Goal: Download file/media

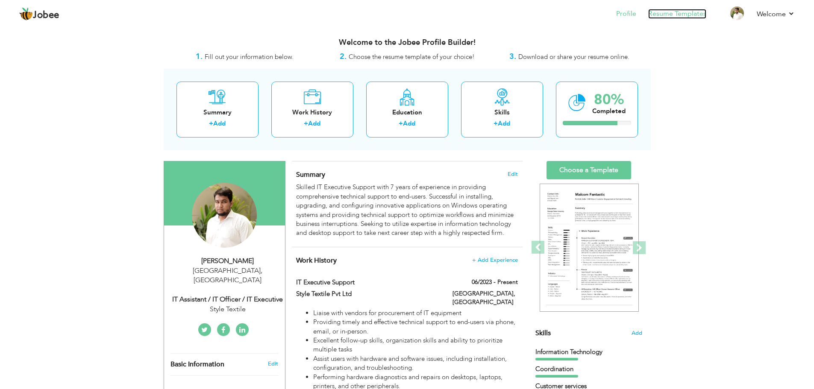
click at [678, 15] on link "Resume Templates" at bounding box center [677, 14] width 58 height 10
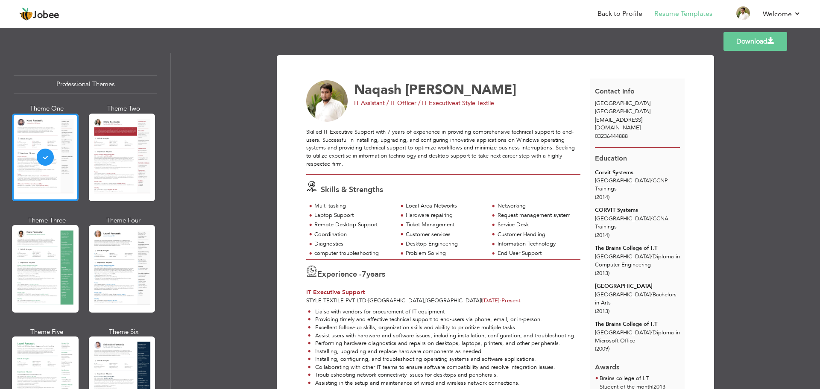
click at [735, 41] on link "Download" at bounding box center [755, 41] width 64 height 19
click at [135, 167] on div at bounding box center [122, 158] width 67 height 88
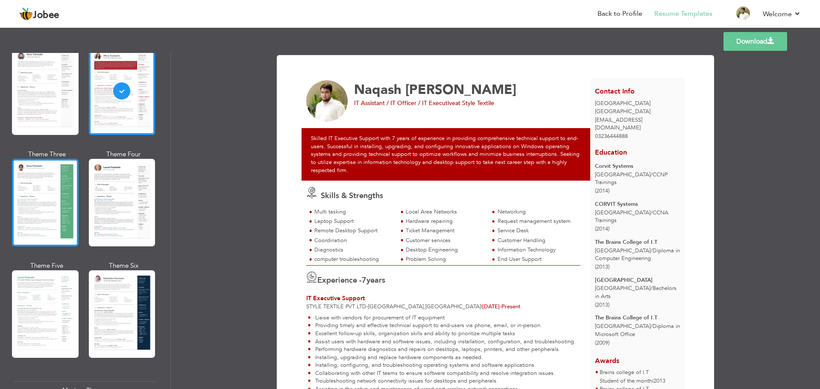
scroll to position [85, 0]
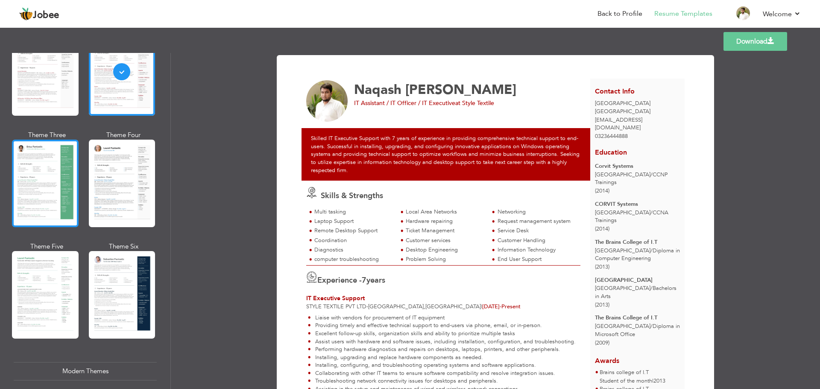
click at [41, 181] on div at bounding box center [45, 184] width 67 height 88
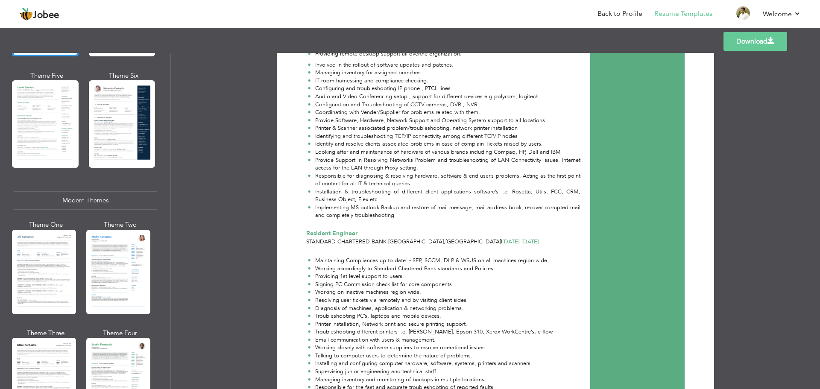
scroll to position [299, 0]
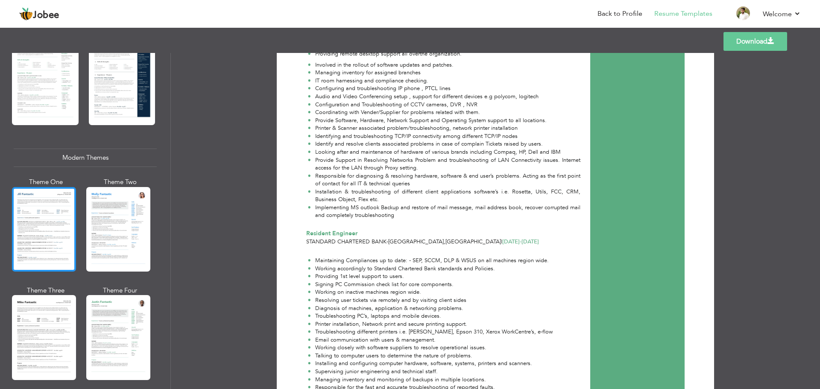
click at [58, 214] on div at bounding box center [44, 229] width 64 height 85
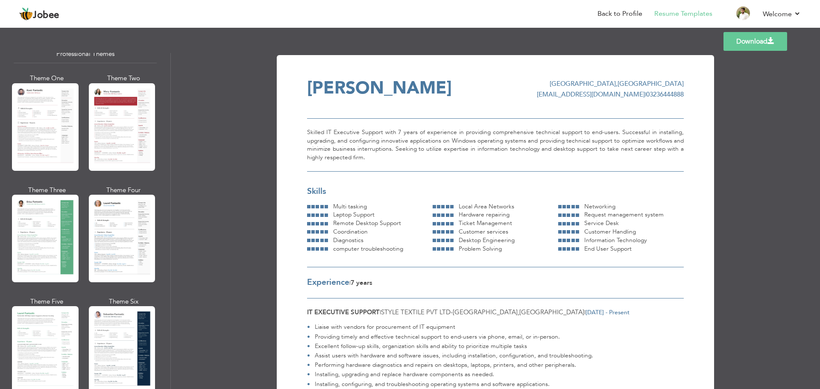
scroll to position [43, 0]
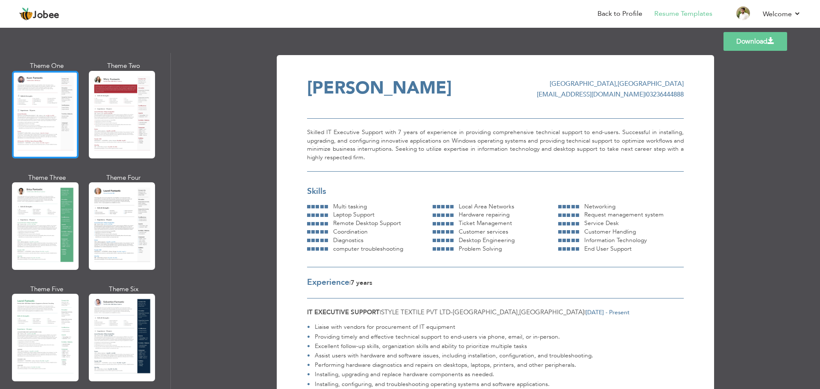
click at [45, 117] on div at bounding box center [45, 115] width 67 height 88
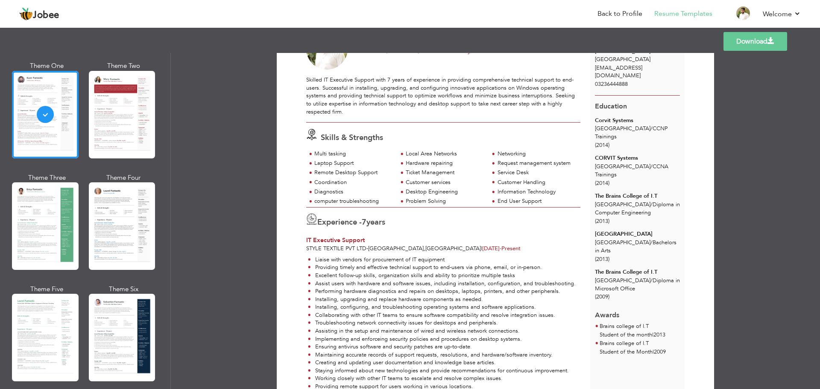
scroll to position [0, 0]
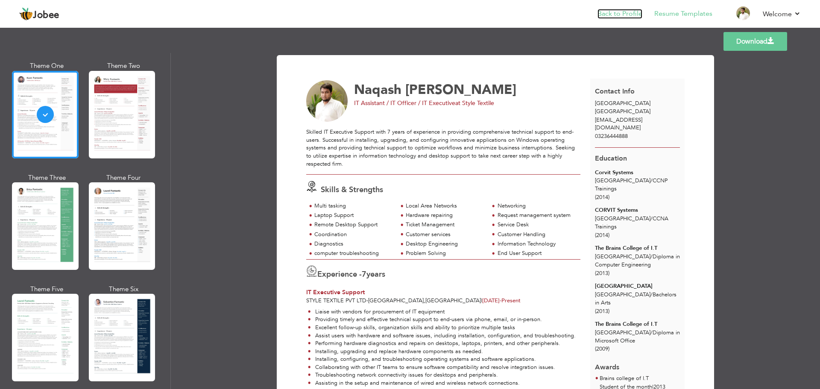
click at [615, 16] on link "Back to Profile" at bounding box center [619, 14] width 45 height 10
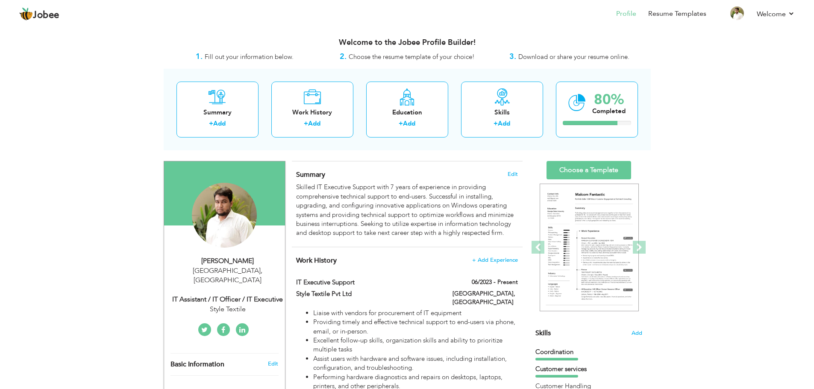
click at [37, 6] on nav "Profile Resume Templates Resume Templates Cover Letters About My Resume Welcome…" at bounding box center [406, 14] width 775 height 23
click at [37, 13] on span "Jobee" at bounding box center [46, 15] width 26 height 9
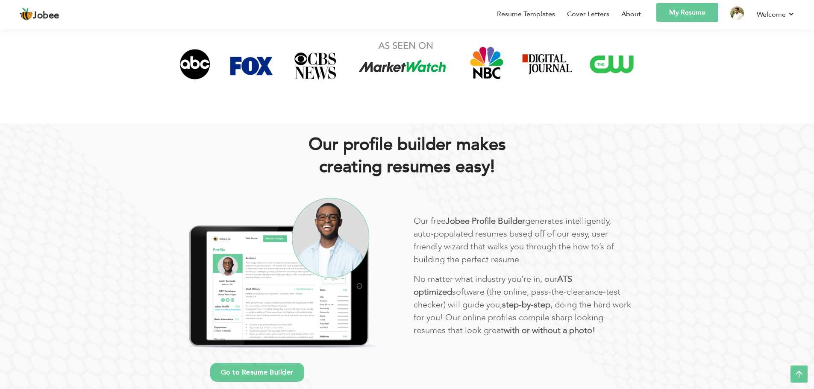
scroll to position [342, 0]
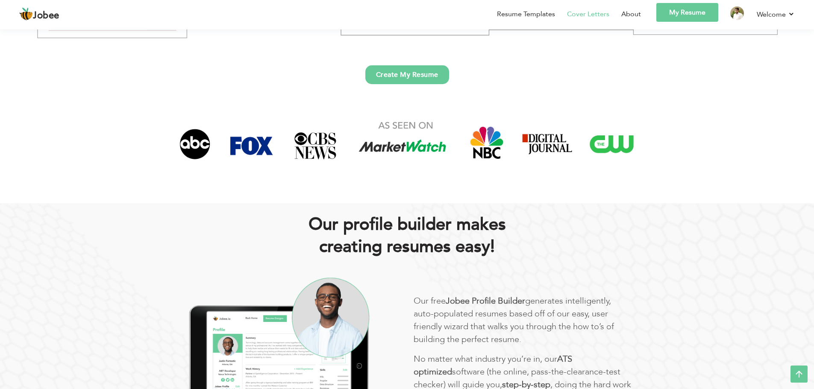
click at [581, 14] on link "Cover Letters" at bounding box center [588, 14] width 42 height 10
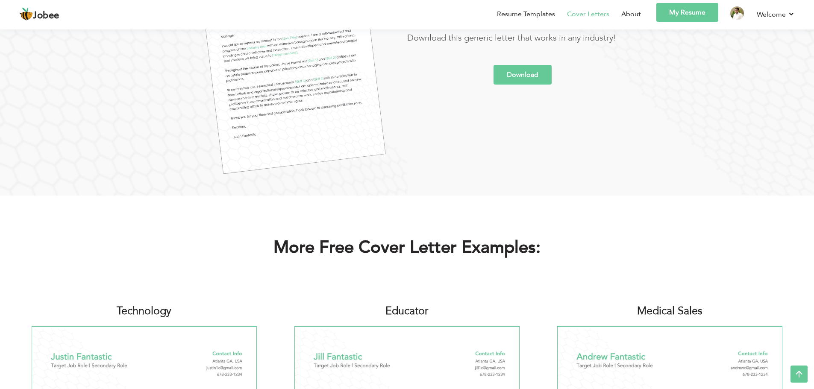
scroll to position [171, 0]
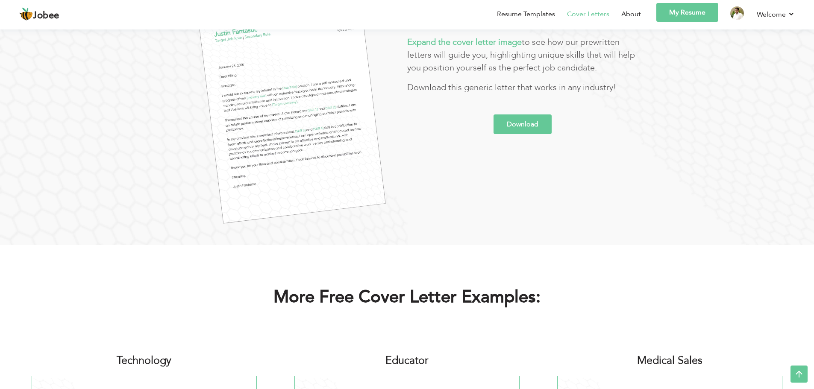
click at [521, 118] on link "Download" at bounding box center [522, 124] width 58 height 20
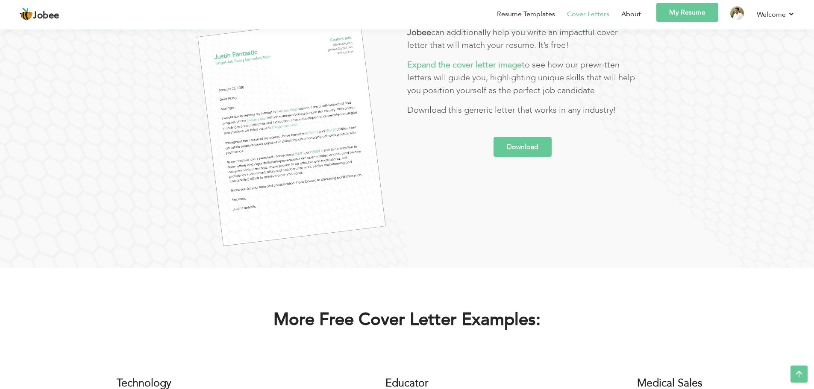
scroll to position [85, 0]
